Goal: Task Accomplishment & Management: Complete application form

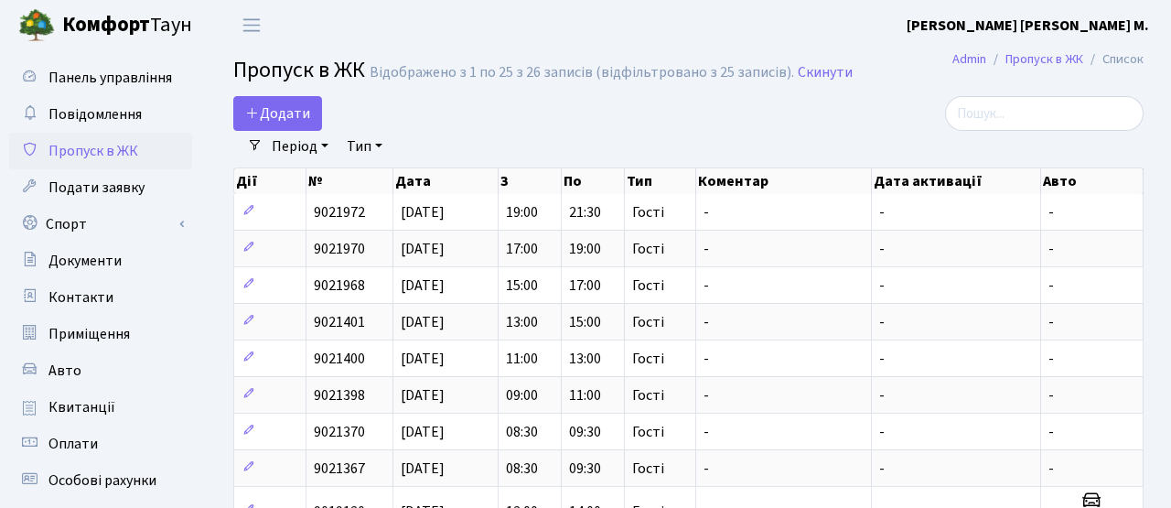
select select "25"
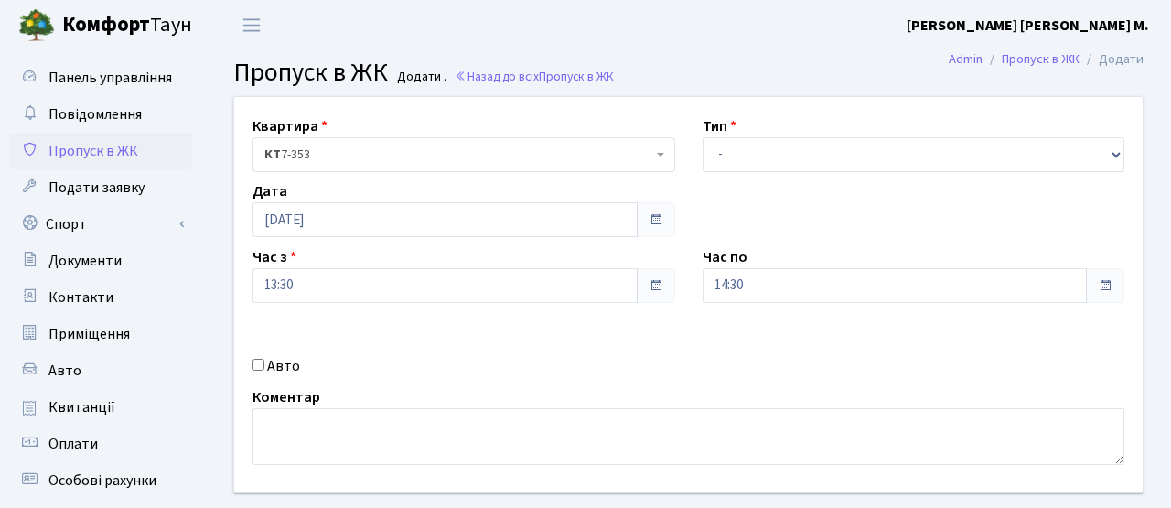
click at [282, 370] on label "Авто" at bounding box center [283, 366] width 33 height 22
click at [264, 370] on input "Авто" at bounding box center [258, 365] width 12 height 12
checkbox input "true"
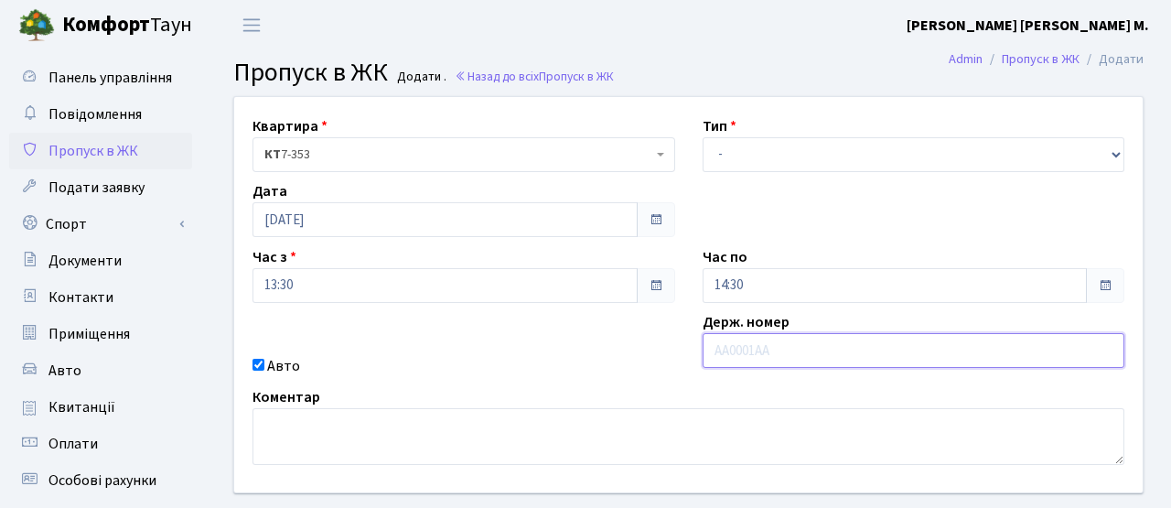
paste input "BM2709EE"
type input "BM2709EE"
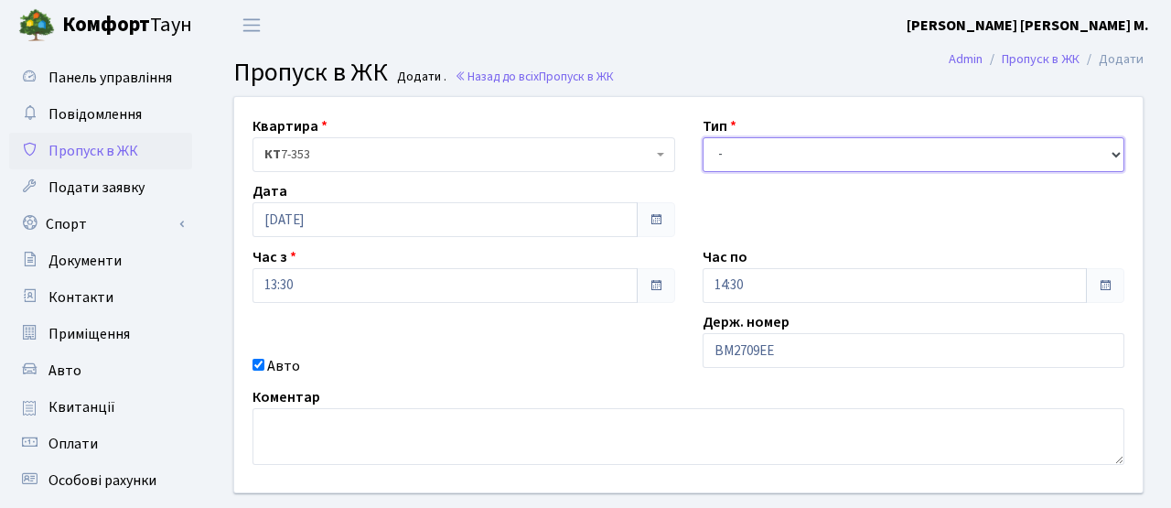
click at [800, 157] on select "- Доставка Таксі Гості Сервіс" at bounding box center [914, 154] width 423 height 35
select select "2"
click at [703, 137] on select "- Доставка Таксі Гості Сервіс" at bounding box center [914, 154] width 423 height 35
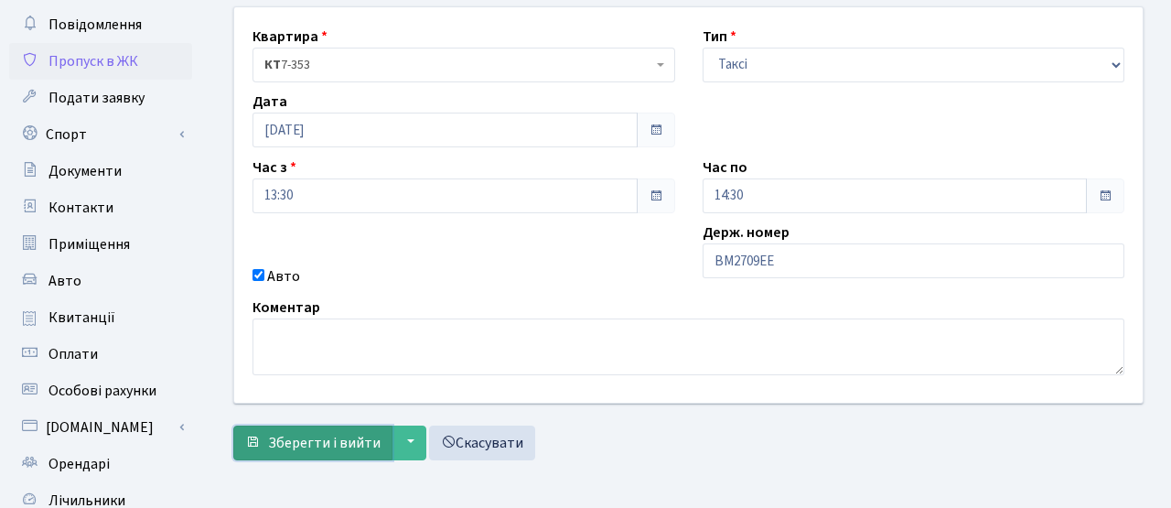
click at [348, 438] on span "Зберегти і вийти" at bounding box center [324, 443] width 113 height 20
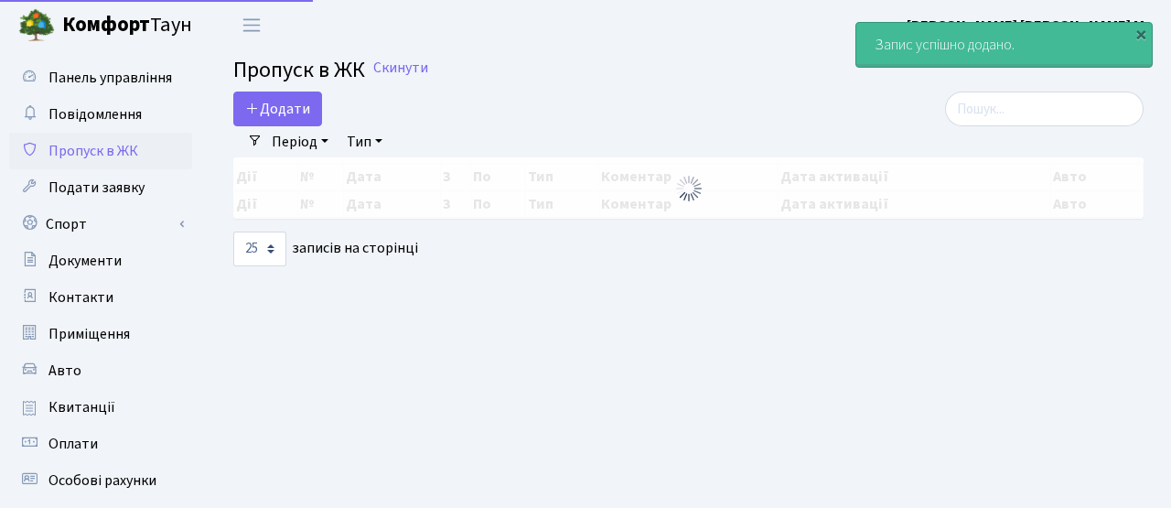
select select "25"
